Goal: Task Accomplishment & Management: Complete application form

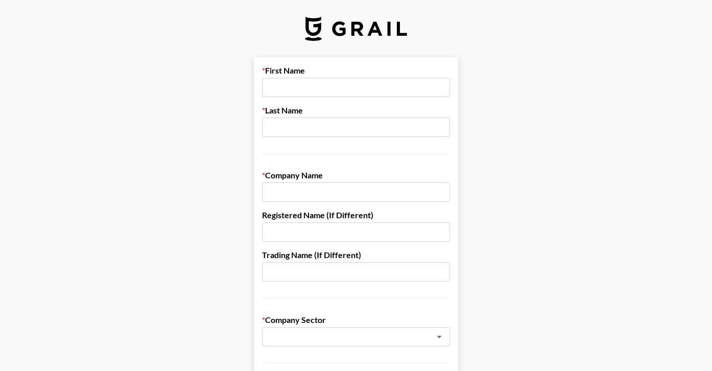
type input "Gabi"
type input "[PERSON_NAME]"
click at [311, 197] on input "text" at bounding box center [356, 191] width 188 height 19
type input "[PERSON_NAME]"
click at [299, 336] on input "text" at bounding box center [342, 337] width 149 height 12
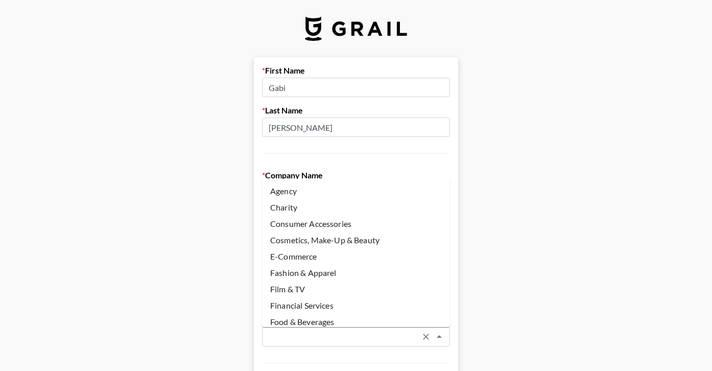
scroll to position [5, 0]
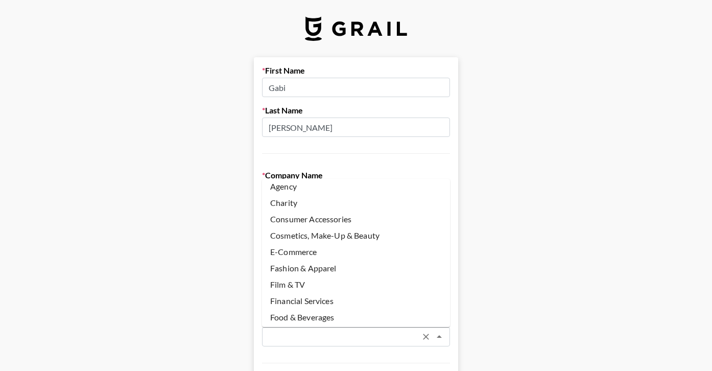
click at [310, 257] on li "E-Commerce" at bounding box center [356, 252] width 188 height 16
type input "E-Commerce"
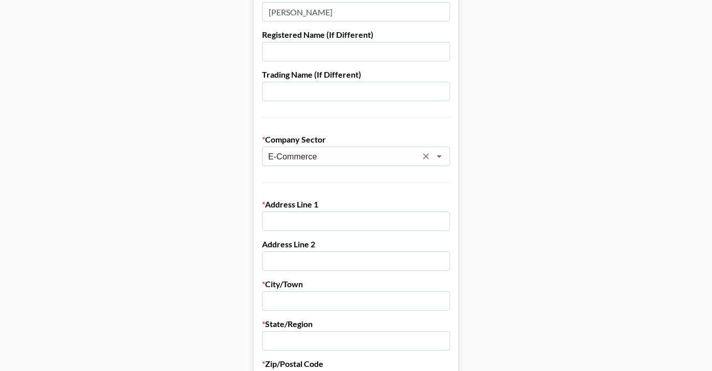
scroll to position [181, 0]
click at [321, 232] on form "First Name Gabi Last Name [PERSON_NAME] Company Name [PERSON_NAME] Registered N…" at bounding box center [356, 317] width 204 height 883
click at [324, 224] on input "text" at bounding box center [356, 220] width 188 height 19
click at [331, 218] on input "3600" at bounding box center [356, 220] width 188 height 19
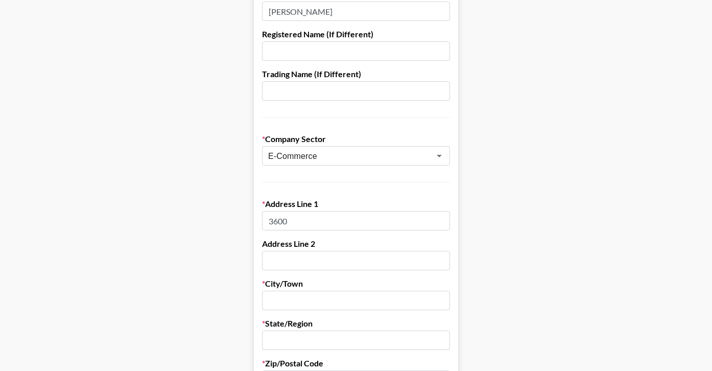
paste input "N Outlet Pkwy"
type input "[STREET_ADDRESS]"
click at [322, 261] on input "text" at bounding box center [356, 260] width 188 height 19
type input "Suite 100"
click at [432, 300] on input "text" at bounding box center [356, 300] width 188 height 19
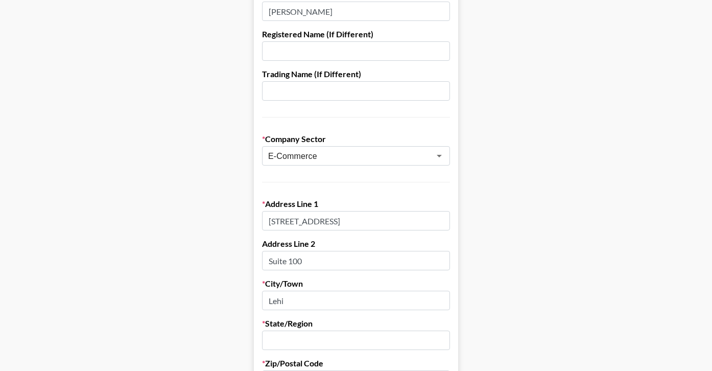
type input "Lehi"
click at [418, 348] on input "text" at bounding box center [356, 340] width 188 height 19
type input "[US_STATE]"
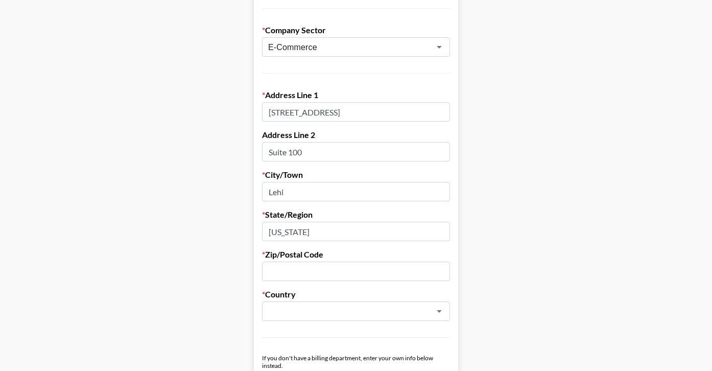
scroll to position [292, 0]
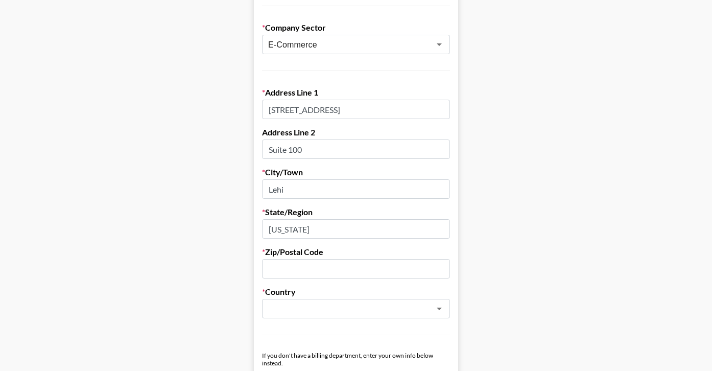
click at [390, 266] on input "text" at bounding box center [356, 268] width 188 height 19
click at [376, 302] on div "​" at bounding box center [356, 308] width 188 height 19
type input "84043"
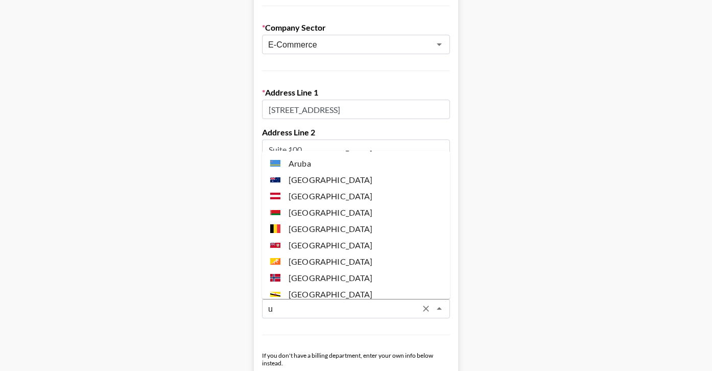
scroll to position [0, 0]
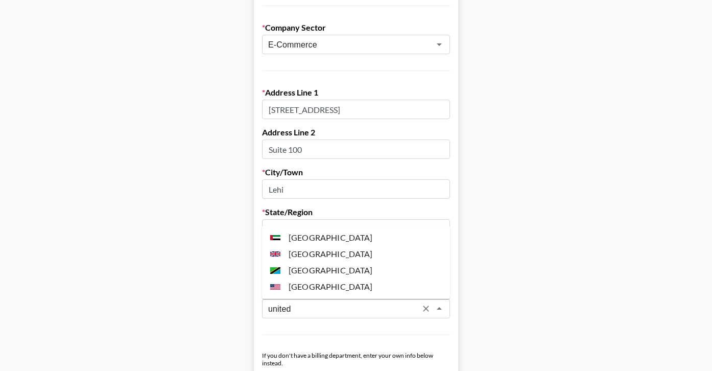
click at [348, 290] on li "[GEOGRAPHIC_DATA]" at bounding box center [356, 287] width 188 height 16
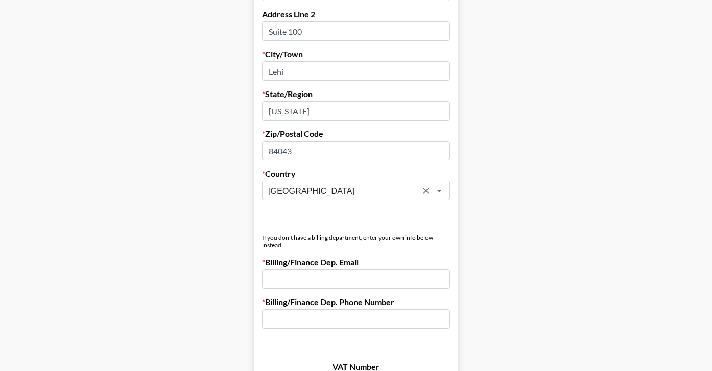
scroll to position [411, 0]
type input "[GEOGRAPHIC_DATA]"
click at [338, 281] on input "email" at bounding box center [356, 277] width 188 height 19
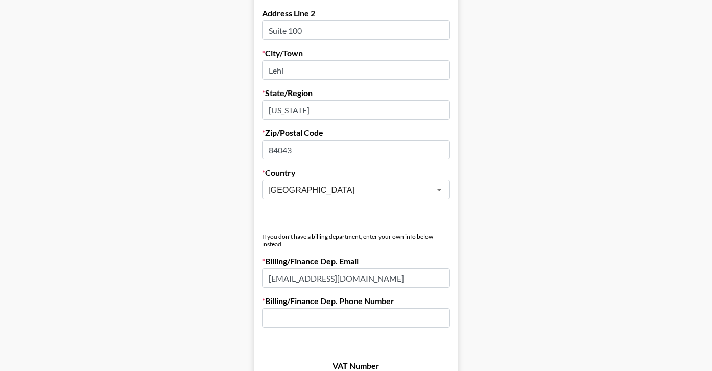
type input "[EMAIL_ADDRESS][DOMAIN_NAME]"
click at [338, 330] on form "First Name Gabi Last Name [PERSON_NAME] Company Name [PERSON_NAME] Registered N…" at bounding box center [356, 87] width 204 height 883
click at [348, 317] on input "text" at bounding box center [356, 317] width 188 height 19
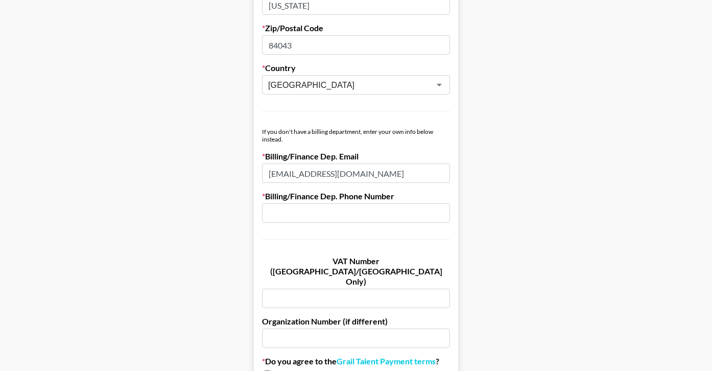
scroll to position [517, 0]
type input "N/A"
click at [362, 288] on input "text" at bounding box center [356, 297] width 188 height 19
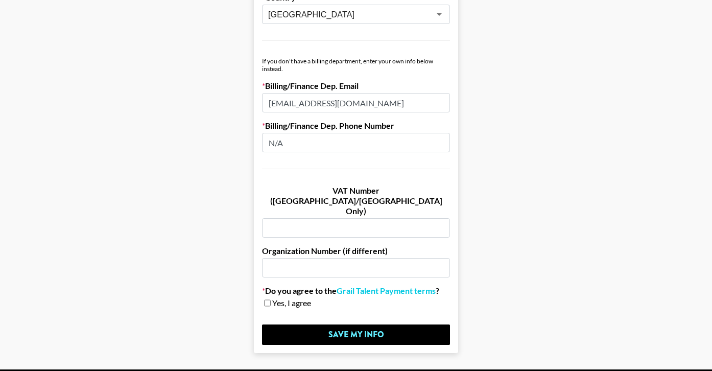
scroll to position [606, 0]
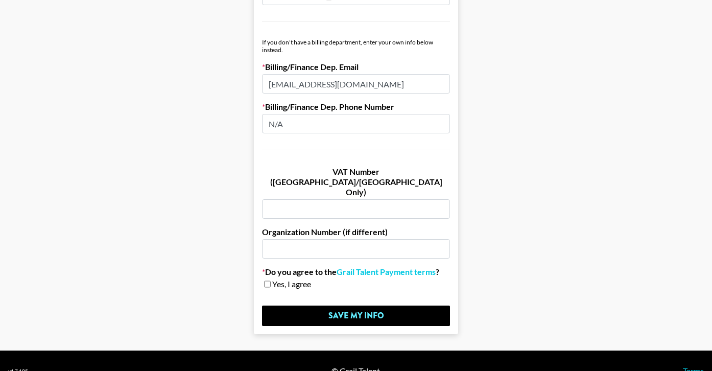
click at [266, 281] on input "checkbox" at bounding box center [267, 284] width 7 height 7
checkbox input "true"
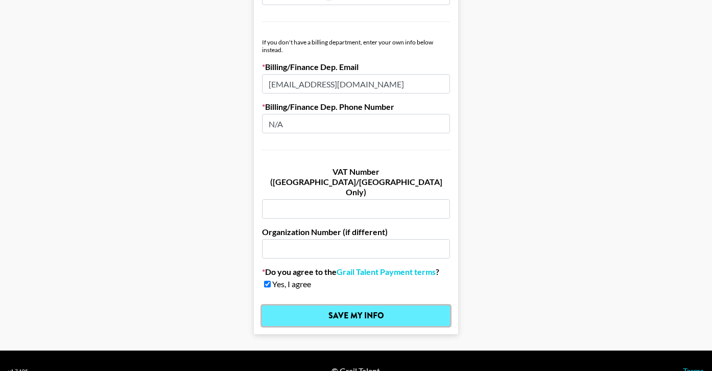
click at [301, 306] on input "Save My Info" at bounding box center [356, 316] width 188 height 20
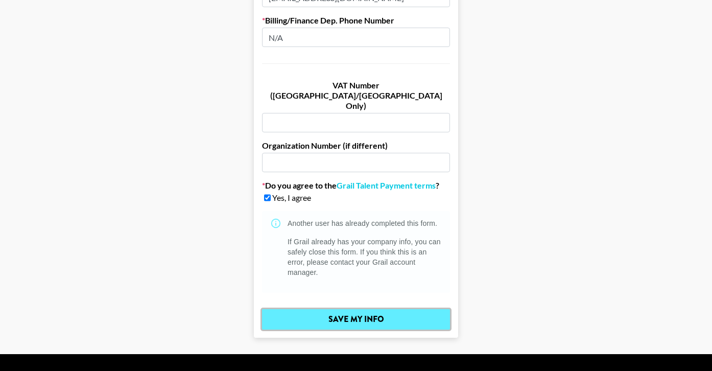
scroll to position [696, 0]
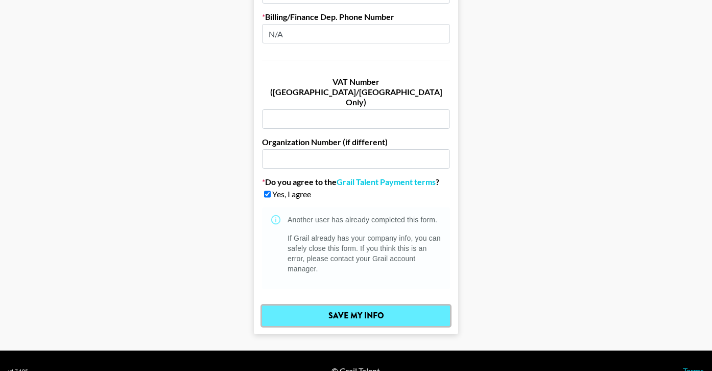
click at [333, 306] on input "Save My Info" at bounding box center [356, 316] width 188 height 20
